Goal: Browse casually

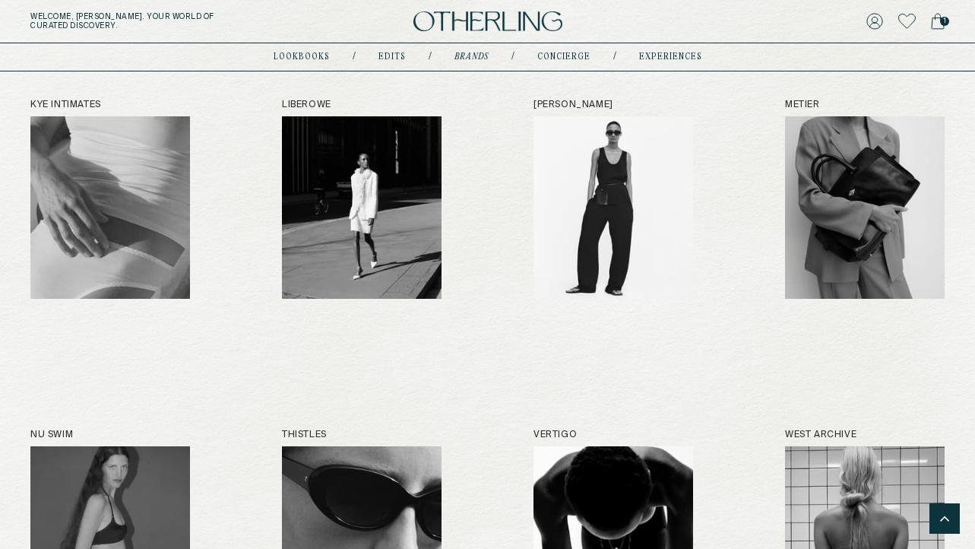
scroll to position [1196, 0]
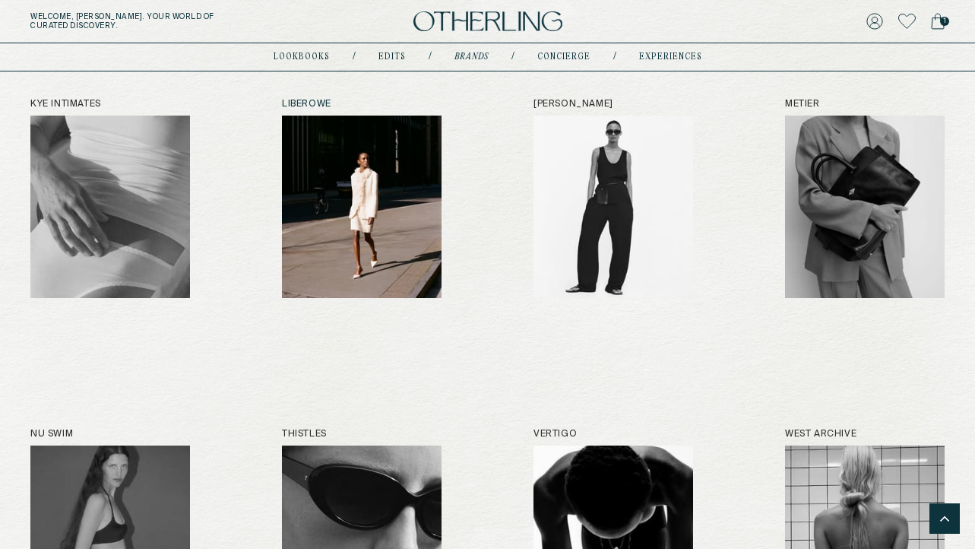
click at [385, 189] on img at bounding box center [362, 207] width 160 height 182
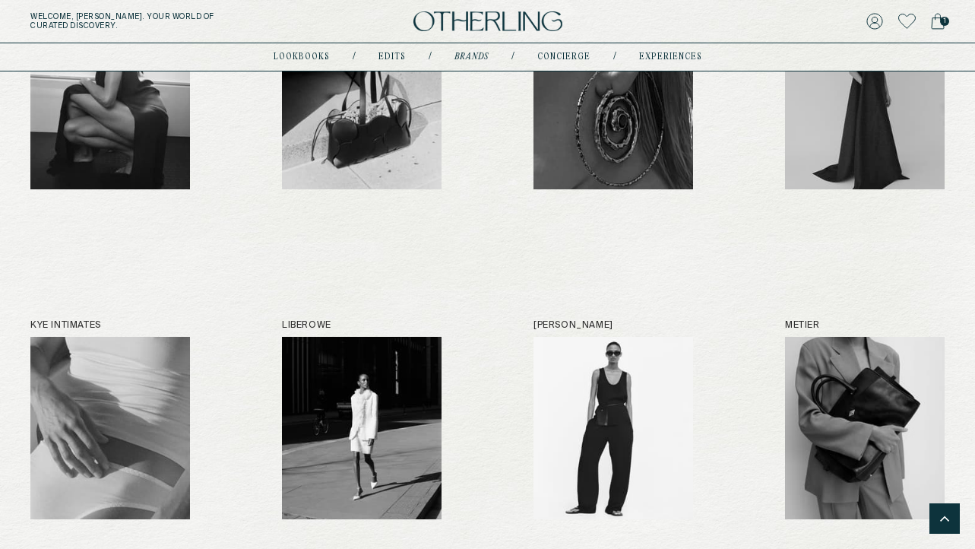
scroll to position [977, 0]
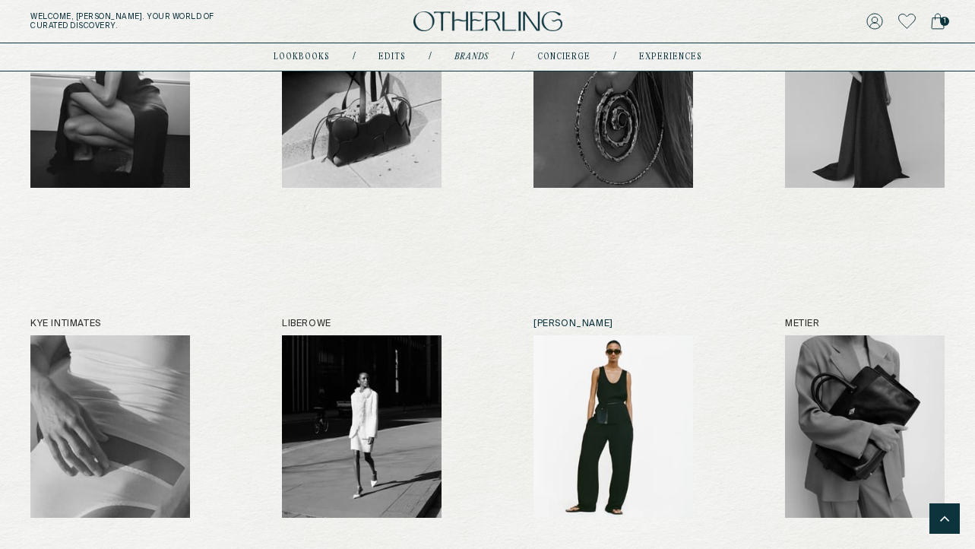
click at [584, 370] on img at bounding box center [614, 426] width 160 height 182
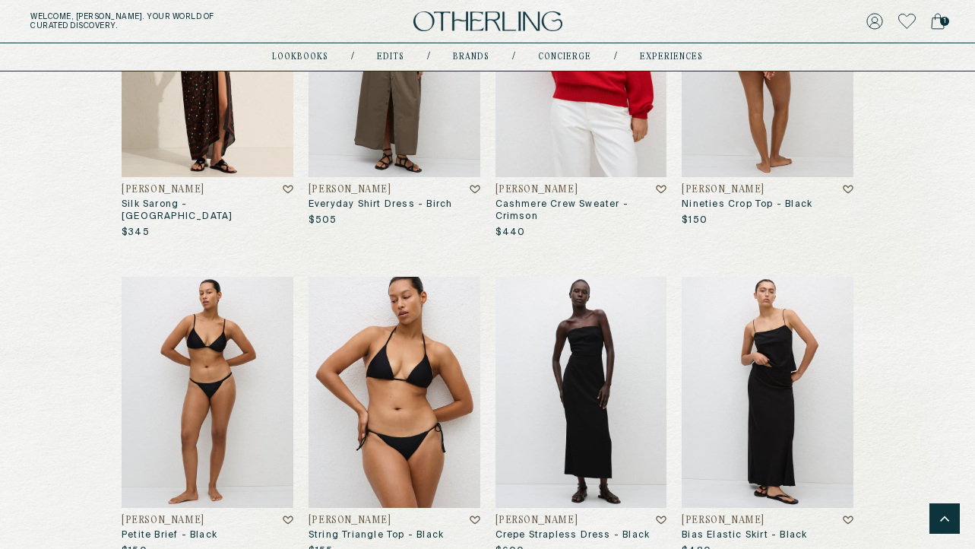
scroll to position [2312, 0]
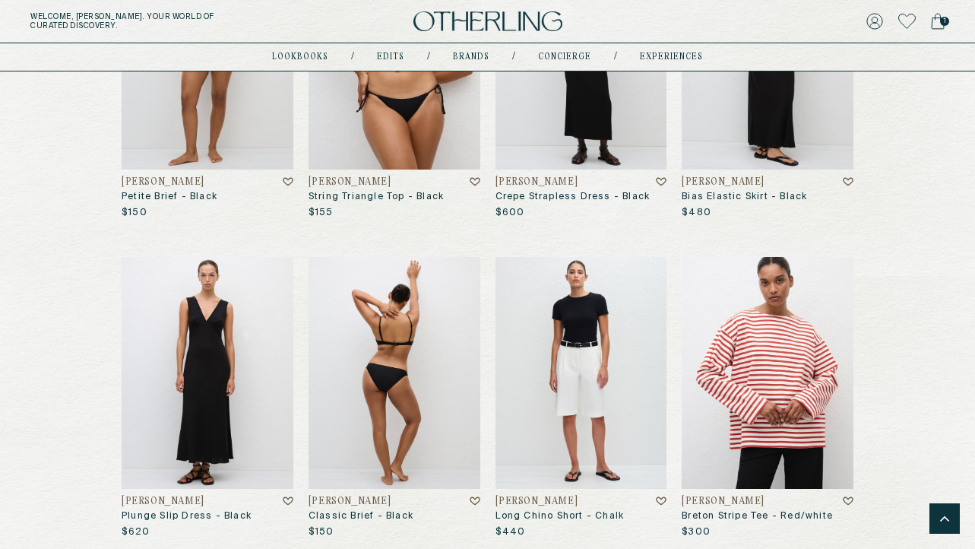
click at [399, 384] on img at bounding box center [395, 373] width 172 height 232
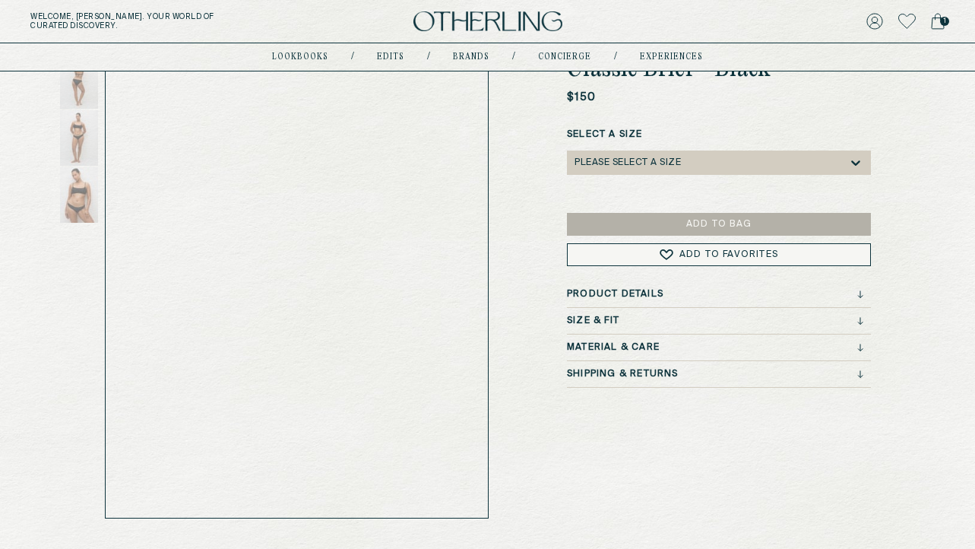
scroll to position [58, 0]
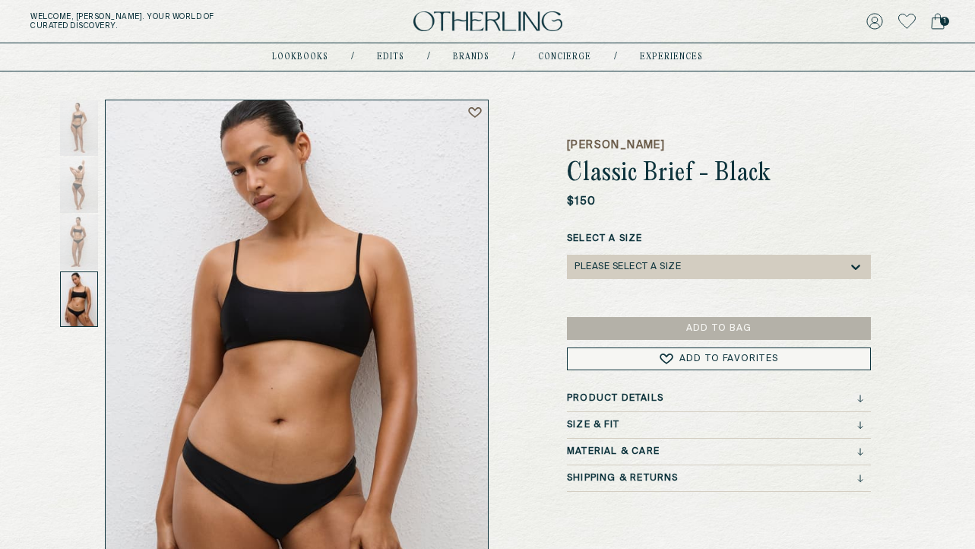
click at [65, 300] on div at bounding box center [79, 298] width 38 height 55
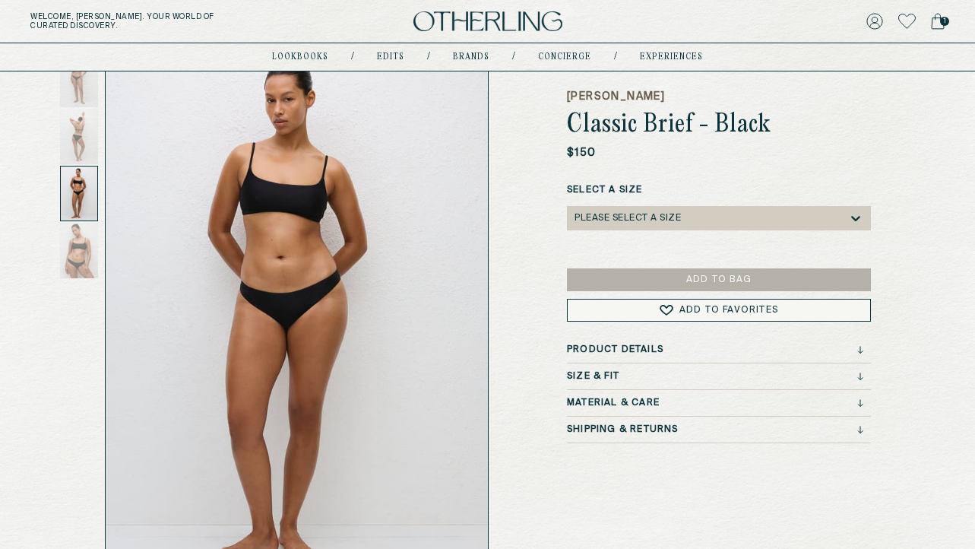
scroll to position [119, 0]
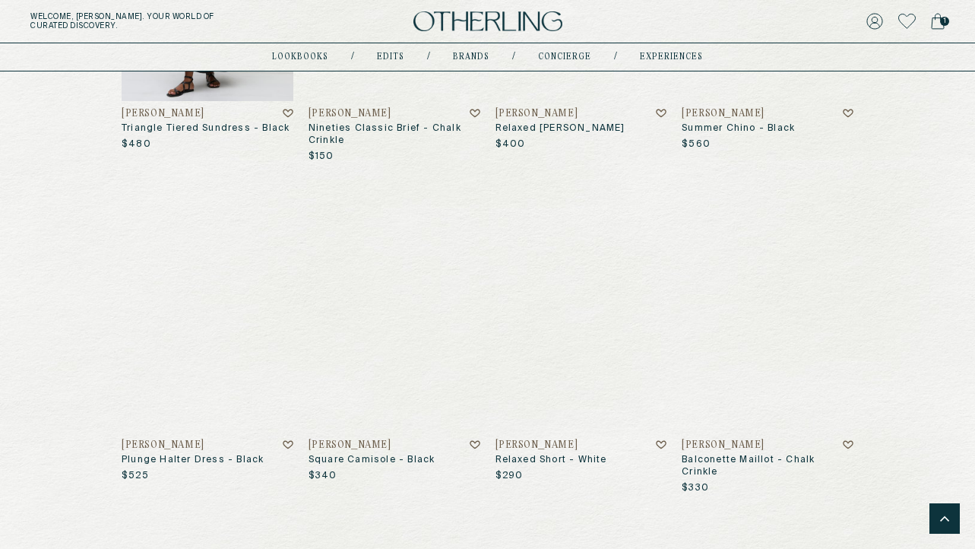
scroll to position [6670, 0]
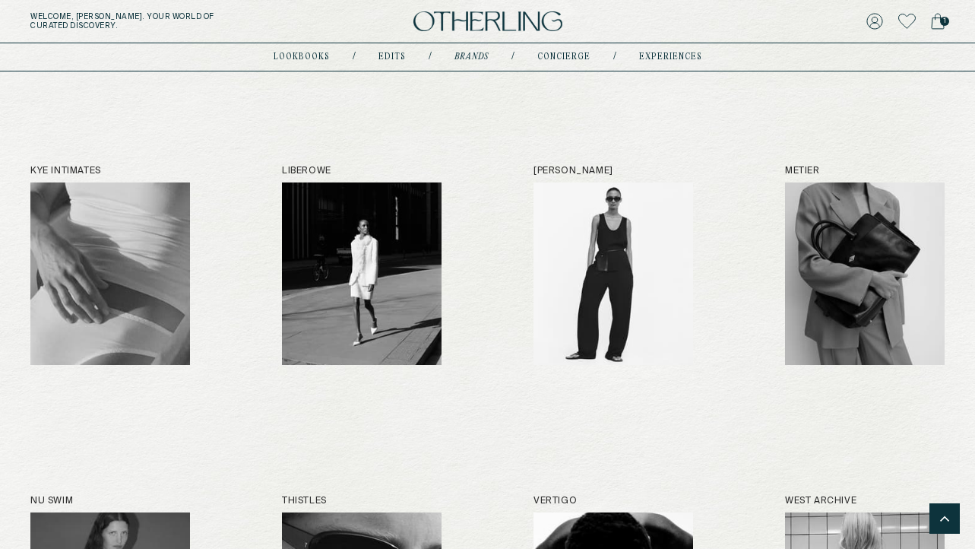
scroll to position [1128, 0]
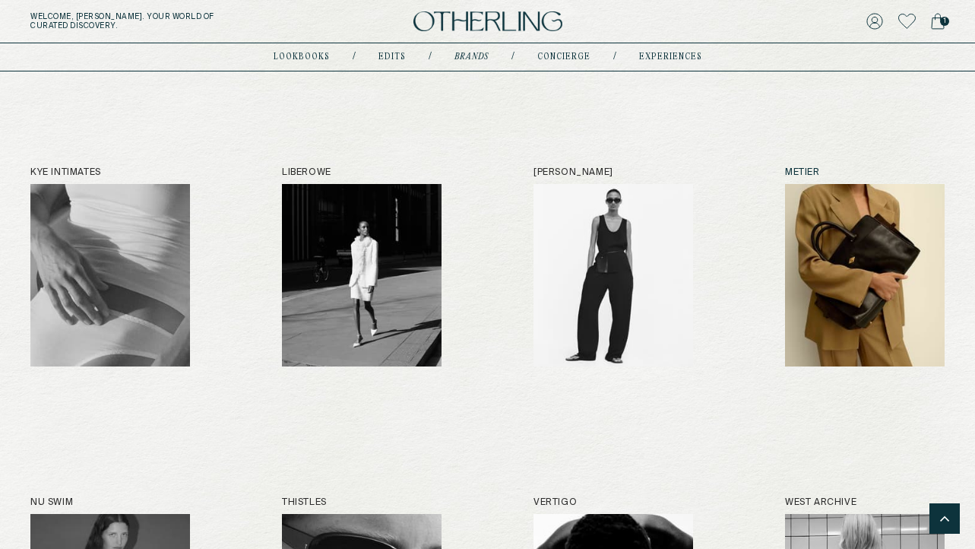
click at [863, 293] on img at bounding box center [865, 275] width 160 height 182
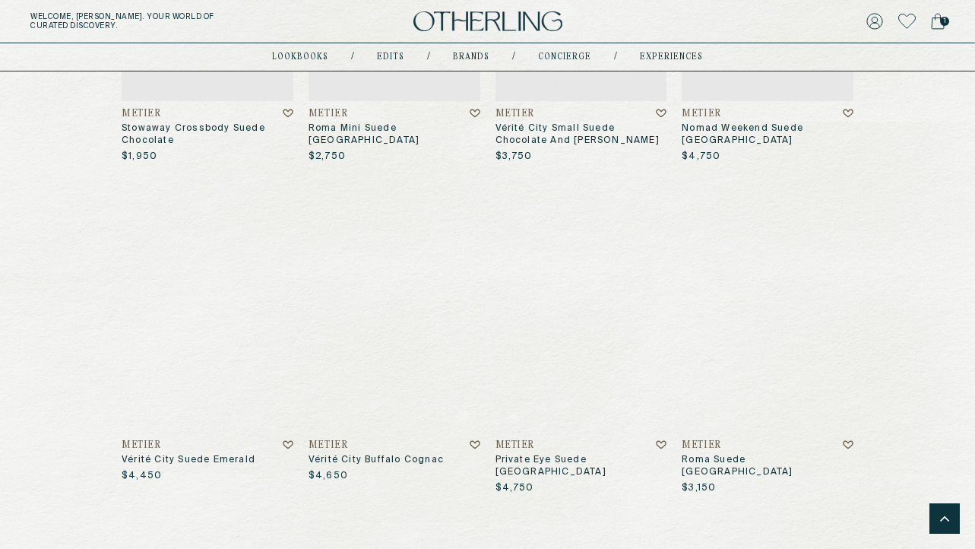
scroll to position [5813, 0]
